Goal: Check status: Check status

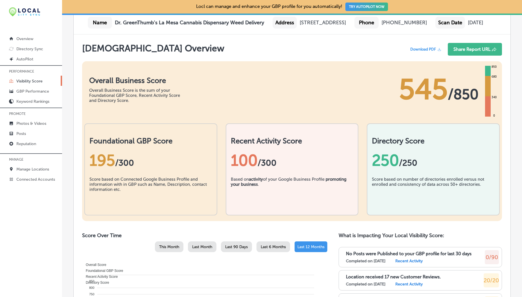
scroll to position [58, 0]
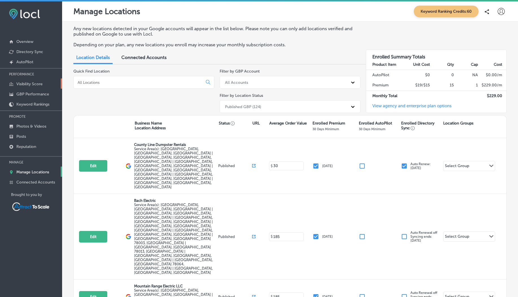
click at [32, 86] on p "Visibility Score" at bounding box center [29, 84] width 26 height 5
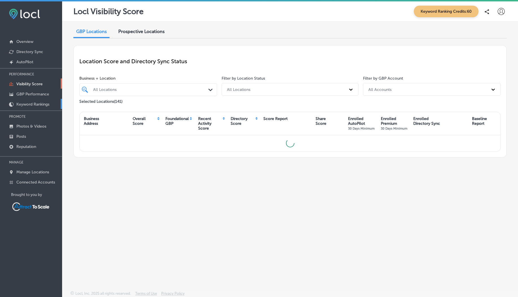
click at [26, 106] on p "Keyword Rankings" at bounding box center [32, 104] width 33 height 5
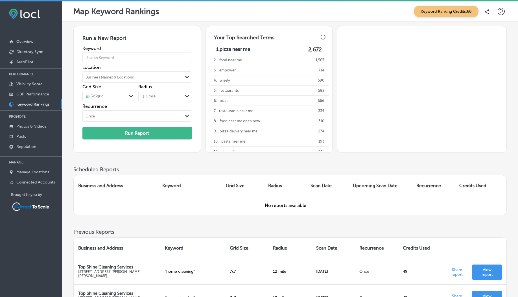
click at [130, 77] on div "Business Names & Locations" at bounding box center [110, 77] width 48 height 4
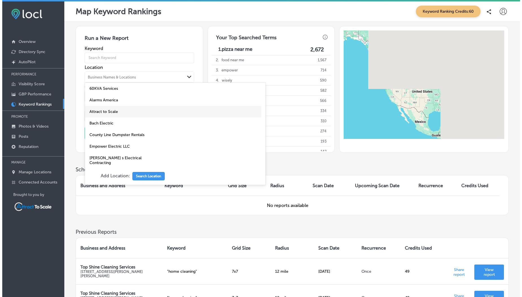
scroll to position [107, 0]
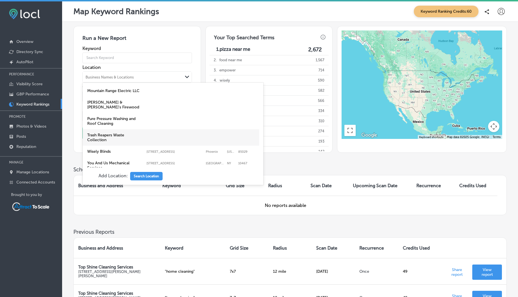
click at [126, 133] on label "Trash Reapers Waste Collection" at bounding box center [115, 138] width 56 height 10
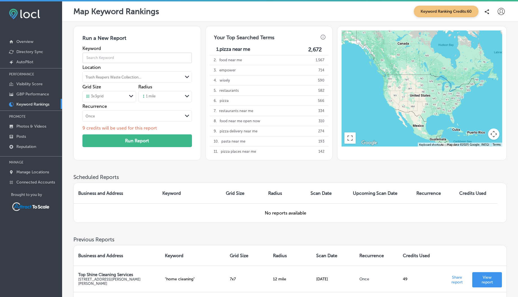
click at [102, 61] on input "text" at bounding box center [137, 58] width 110 height 16
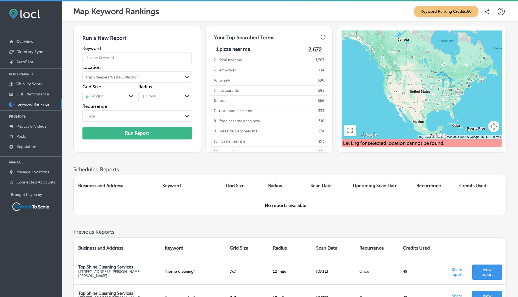
type input "trash service"
click at [119, 136] on button "Run Report" at bounding box center [137, 133] width 110 height 13
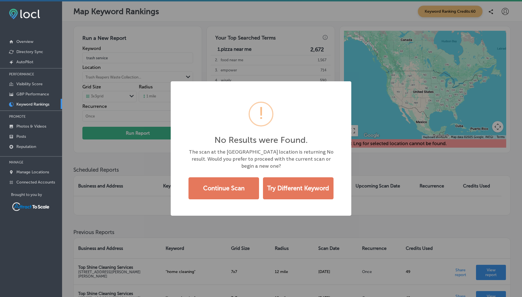
click at [165, 43] on div "No Results were Found. × The scan at the Base center point location is returnin…" at bounding box center [261, 148] width 522 height 297
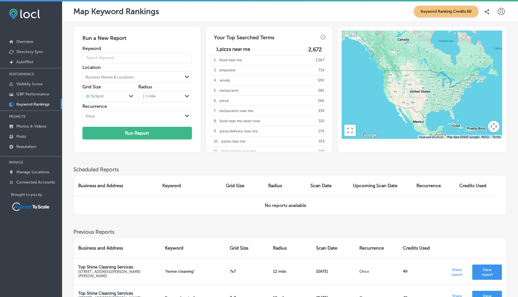
click at [106, 78] on div "Business Names & Locations" at bounding box center [110, 77] width 48 height 4
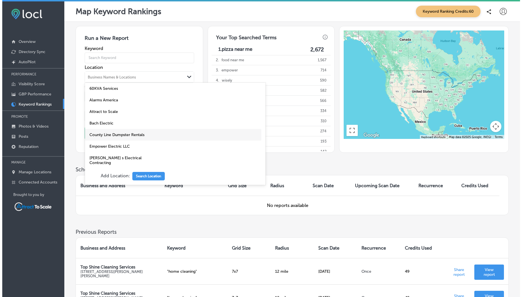
scroll to position [107, 0]
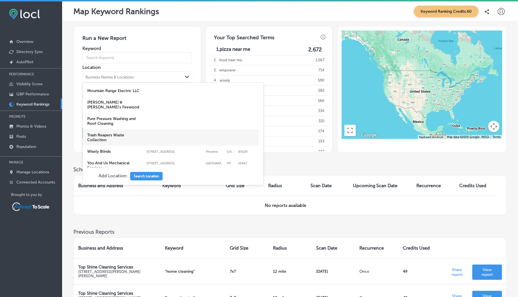
click at [115, 133] on label "Trash Reapers Waste Collection" at bounding box center [115, 138] width 56 height 10
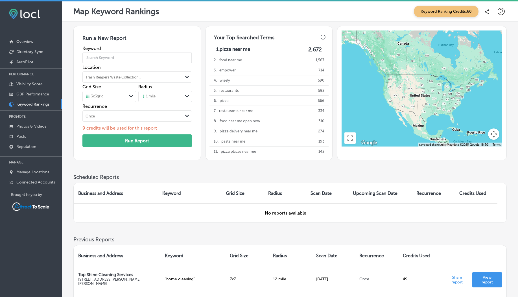
click at [97, 55] on input "text" at bounding box center [137, 58] width 110 height 16
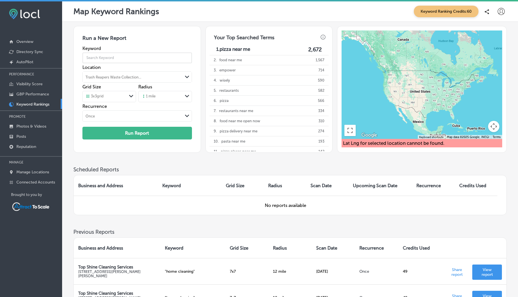
type input "trash service"
click at [141, 137] on button "Run Report" at bounding box center [137, 133] width 110 height 13
